Goal: Communication & Community: Answer question/provide support

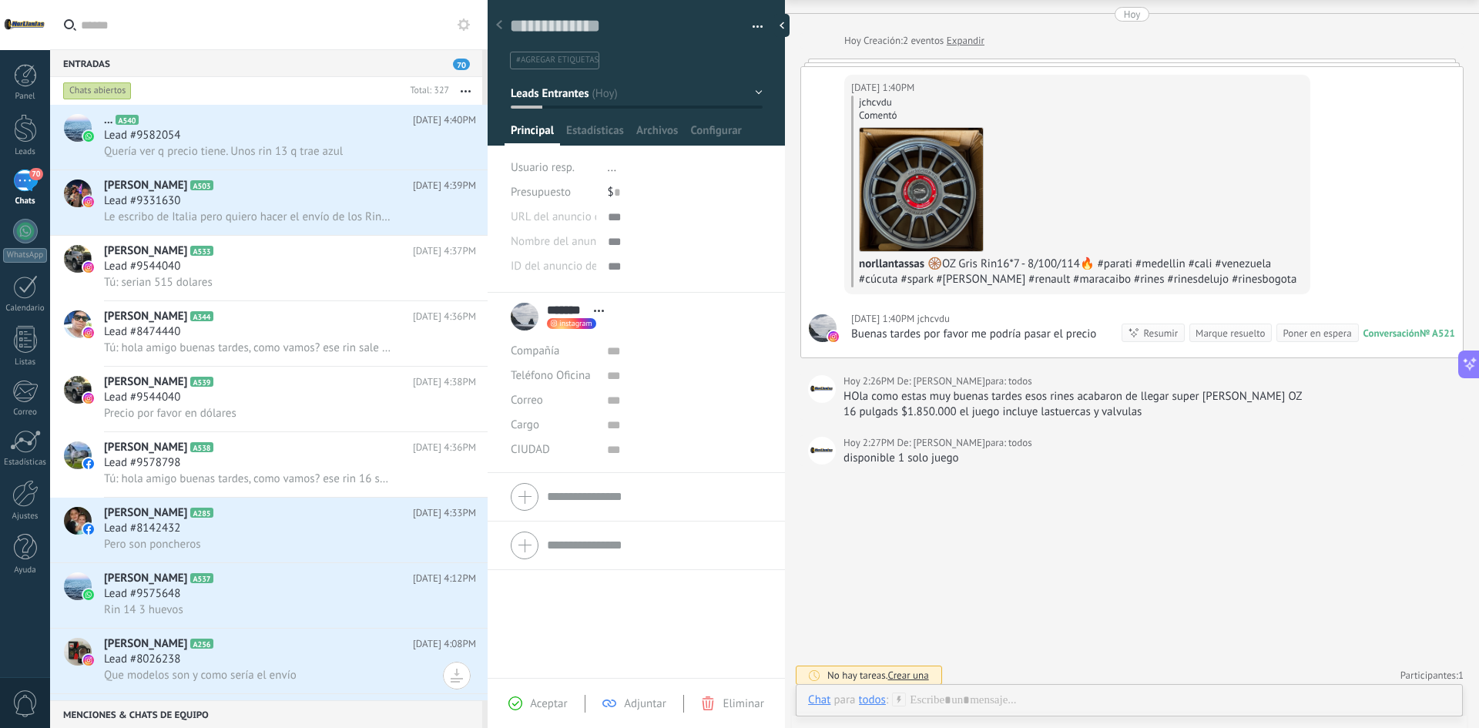
scroll to position [57, 0]
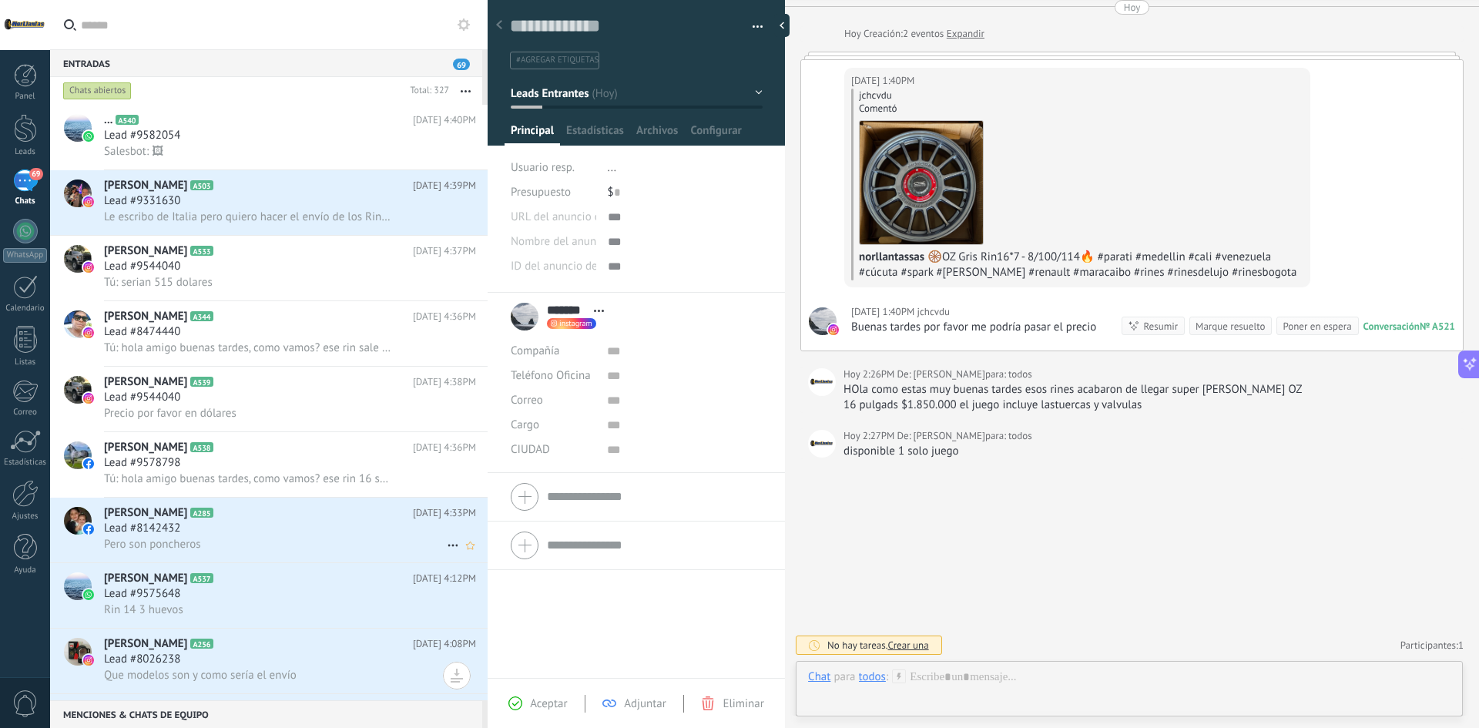
click at [315, 537] on div "Pero son poncheros" at bounding box center [290, 544] width 372 height 16
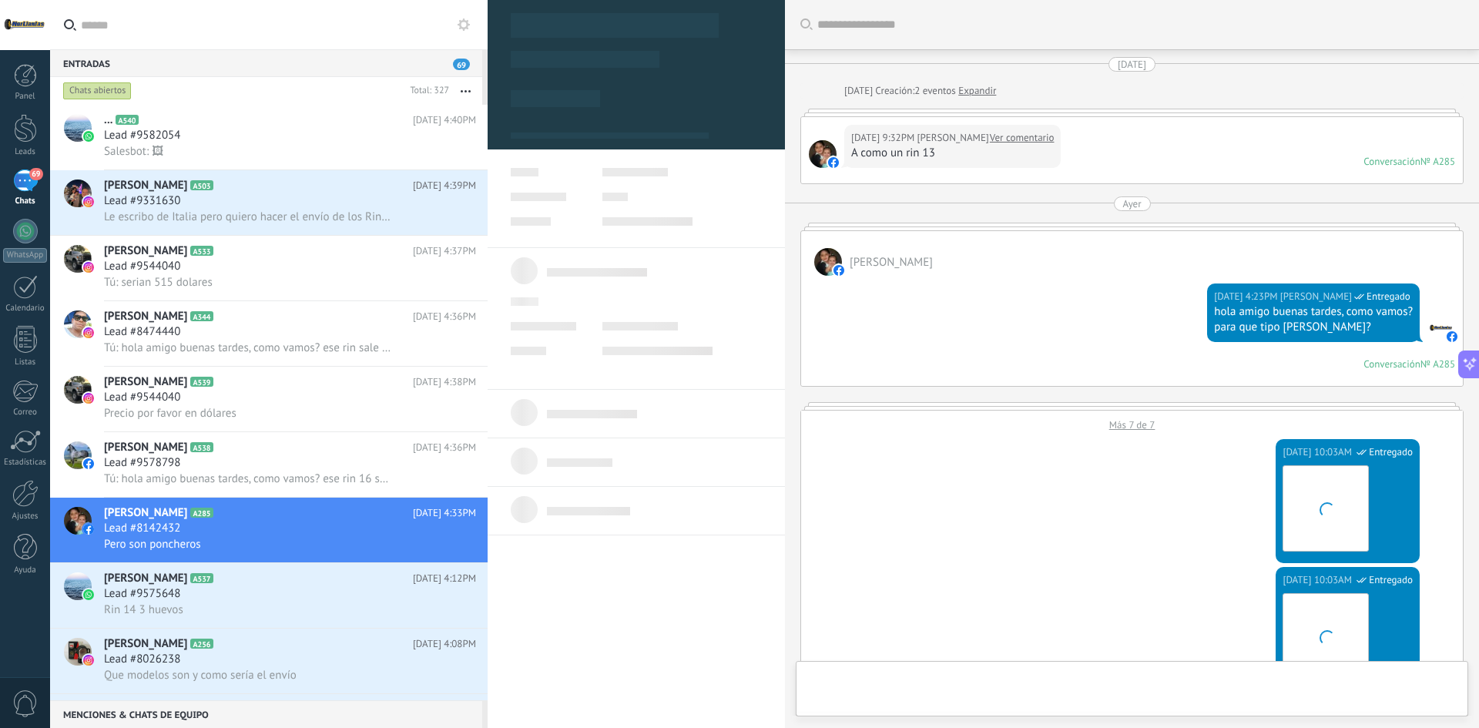
scroll to position [1121, 0]
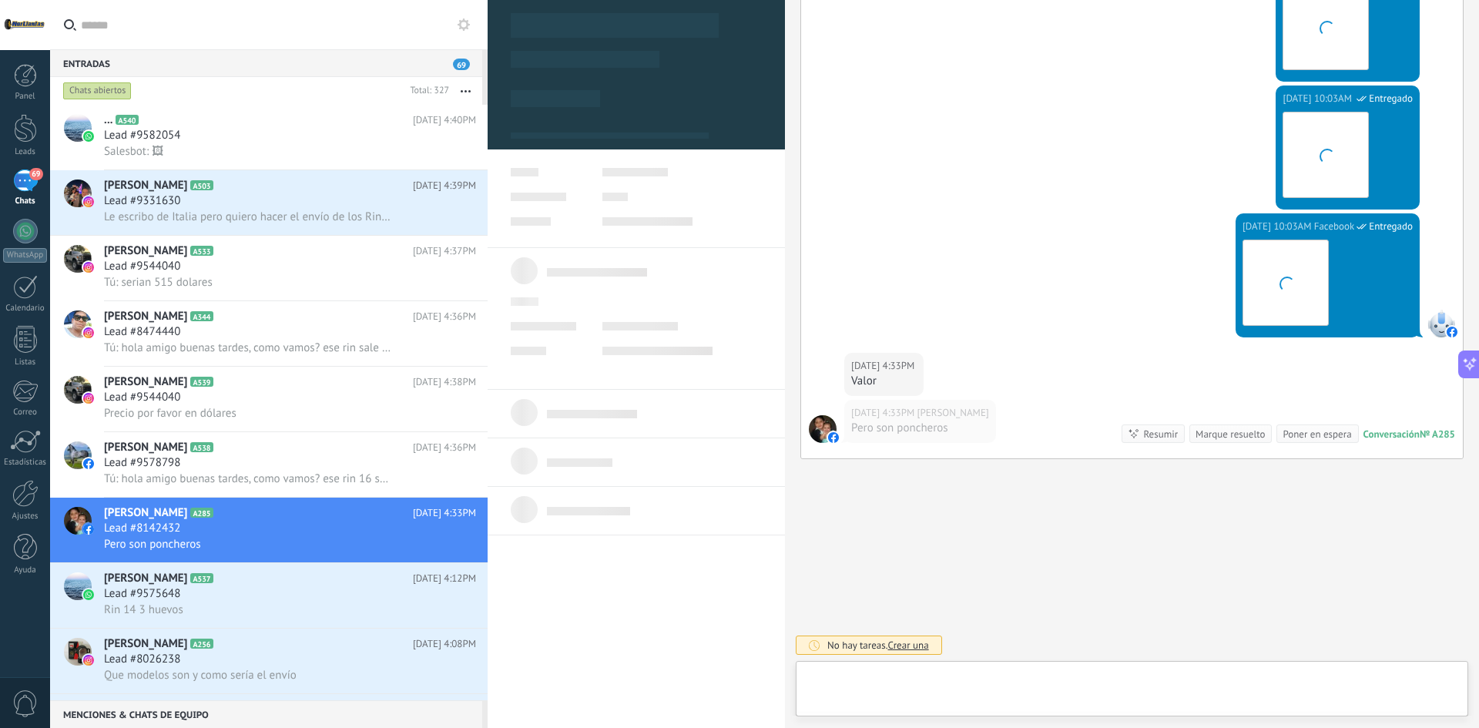
type textarea "**********"
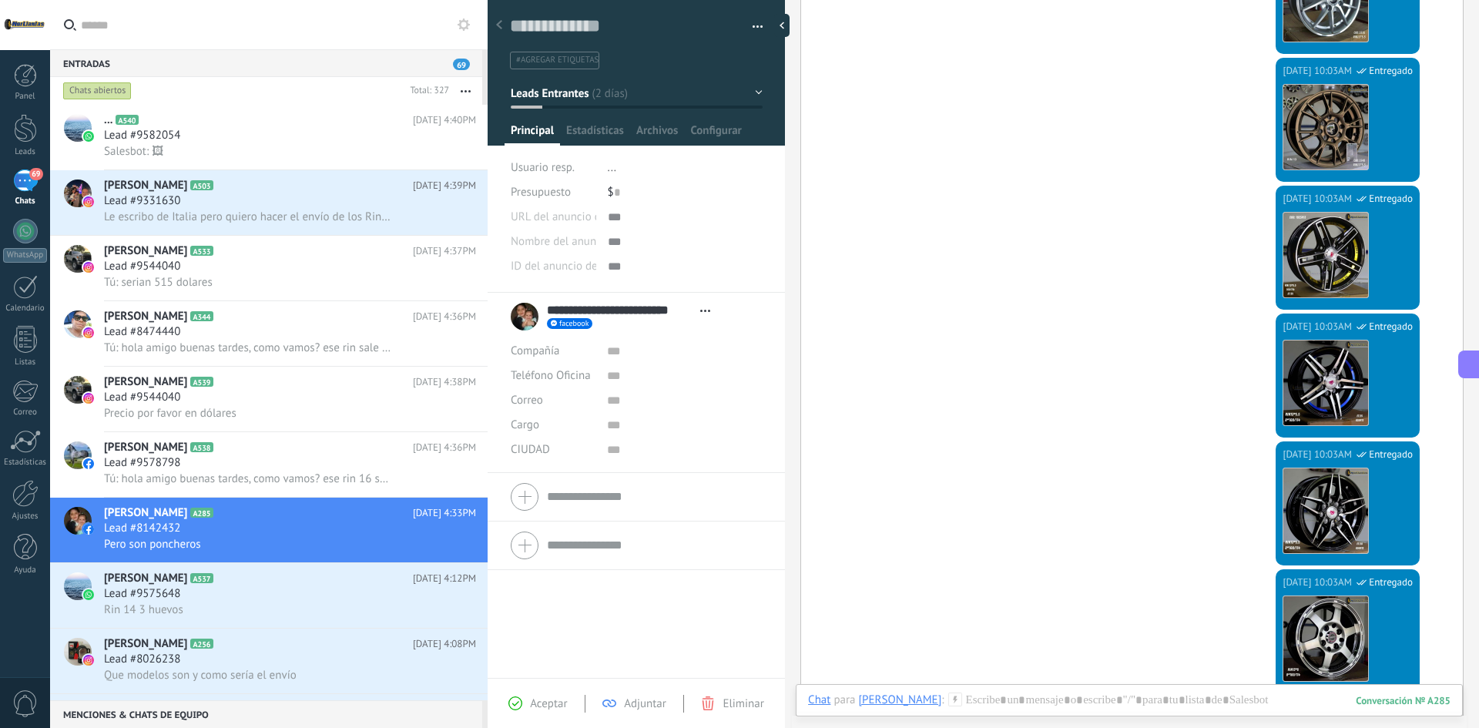
scroll to position [505, 0]
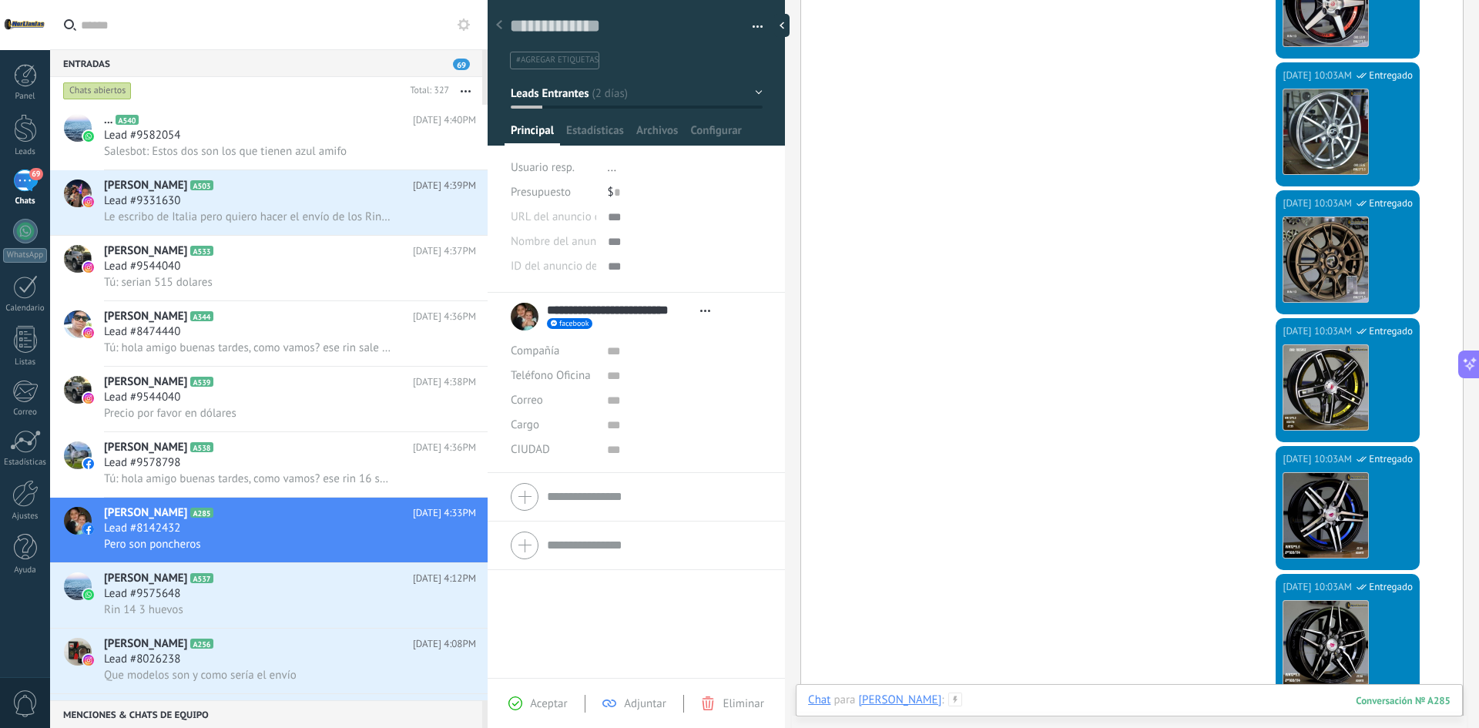
click at [1043, 701] on div at bounding box center [1129, 716] width 642 height 46
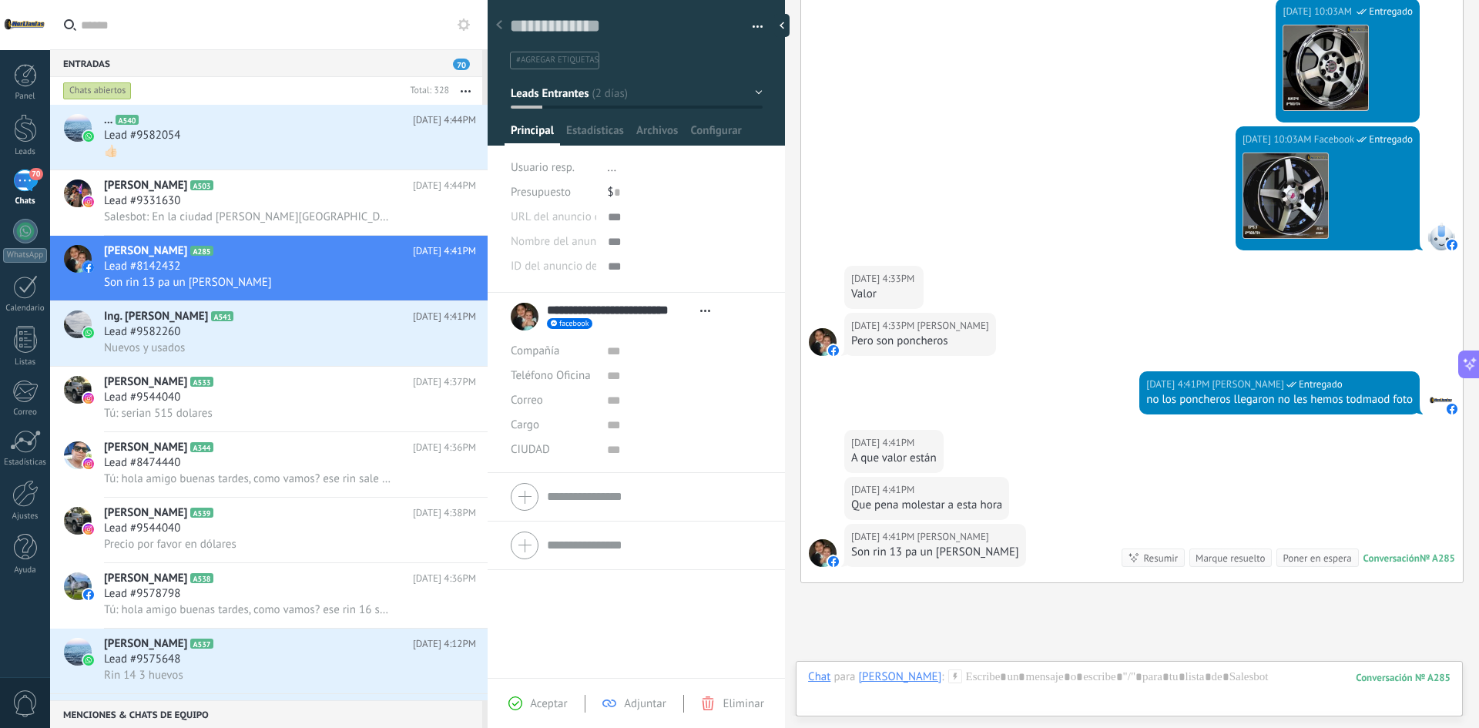
scroll to position [1332, 0]
